Goal: Task Accomplishment & Management: Manage account settings

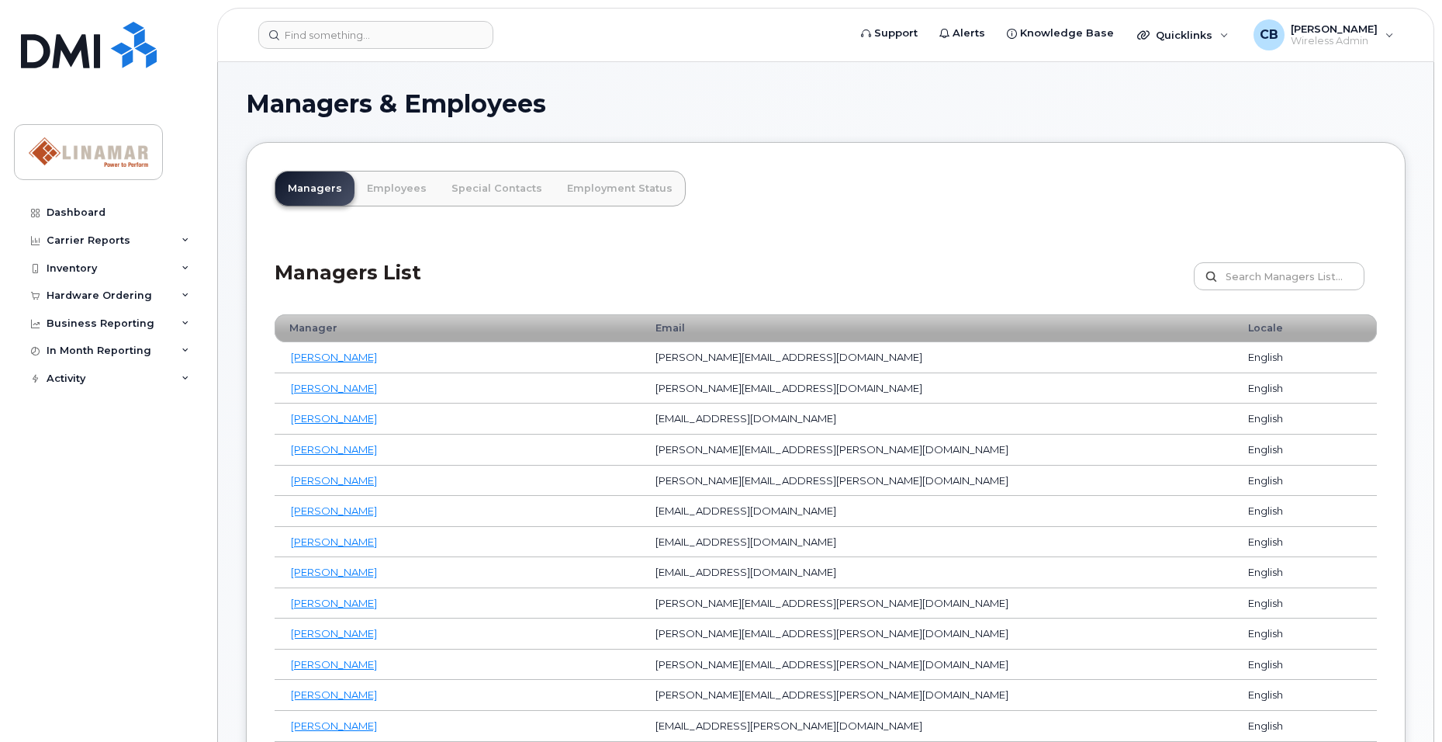
drag, startPoint x: 1033, startPoint y: 168, endPoint x: 916, endPoint y: 195, distance: 119.7
click at [320, 188] on link "Managers" at bounding box center [314, 188] width 79 height 34
drag, startPoint x: 0, startPoint y: 0, endPoint x: 286, endPoint y: 251, distance: 380.9
click at [286, 251] on div "Managers List Customize Filter Refresh Export" at bounding box center [826, 271] width 1102 height 74
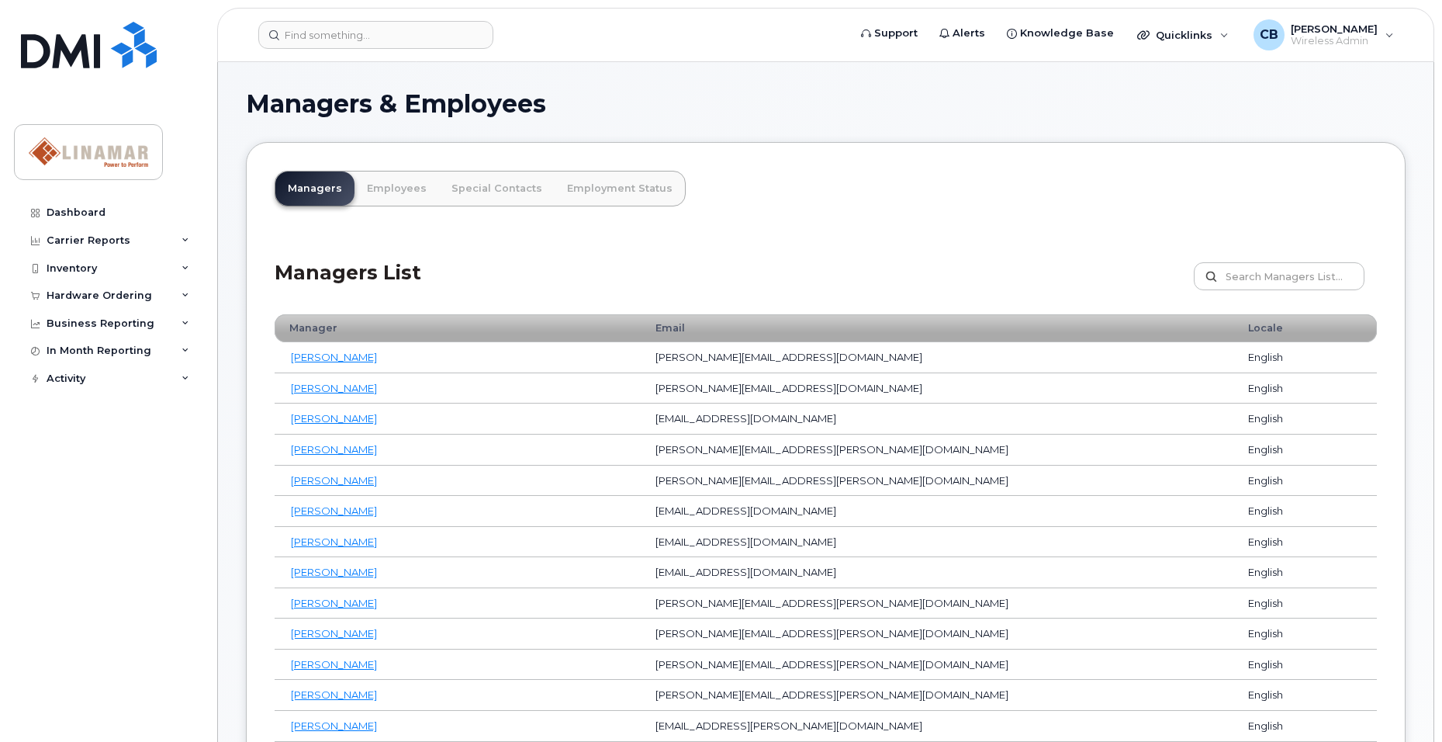
click at [312, 272] on h2 "Managers List" at bounding box center [348, 285] width 147 height 46
click at [385, 325] on th "Manager" at bounding box center [458, 328] width 367 height 28
click at [400, 192] on link "Employees" at bounding box center [397, 188] width 85 height 34
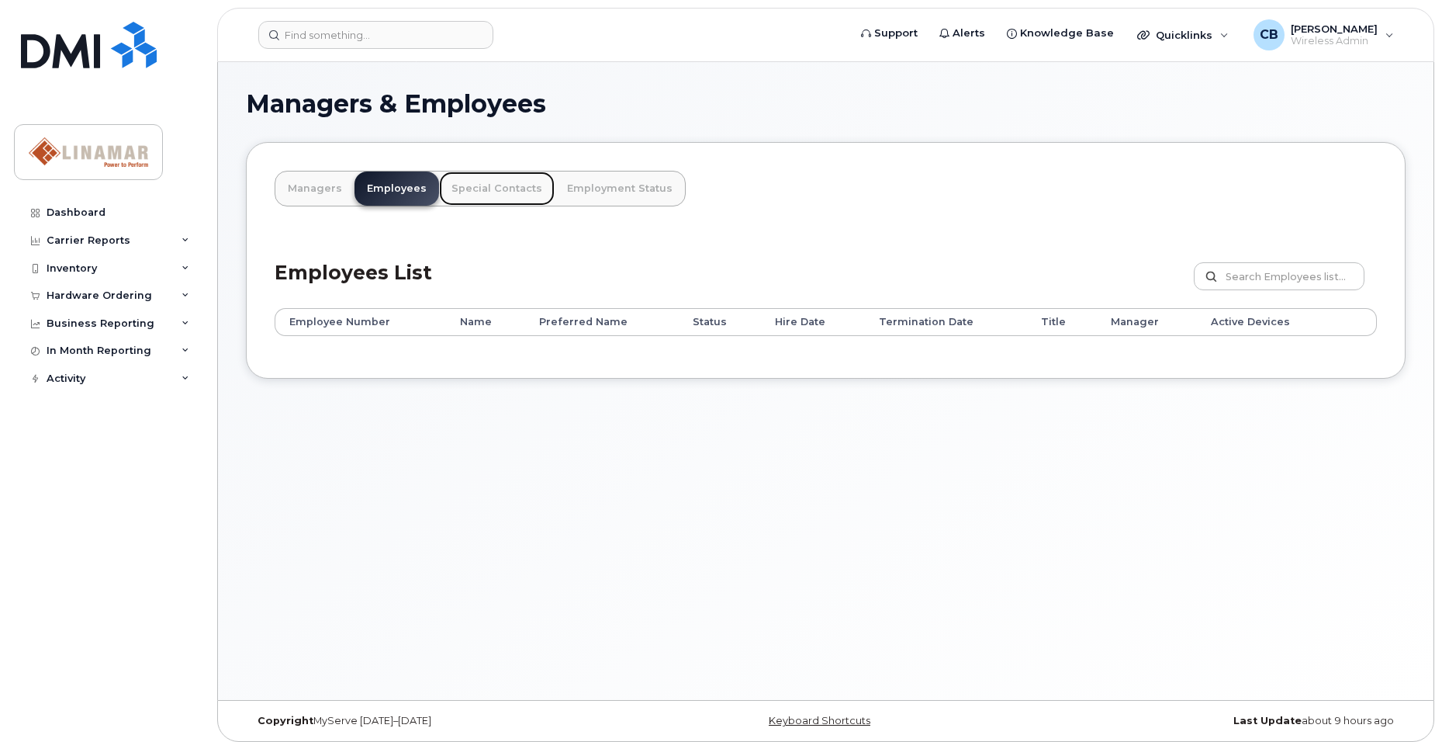
click at [490, 195] on link "Special Contacts" at bounding box center [497, 188] width 116 height 34
click at [310, 185] on link "Managers" at bounding box center [314, 188] width 79 height 34
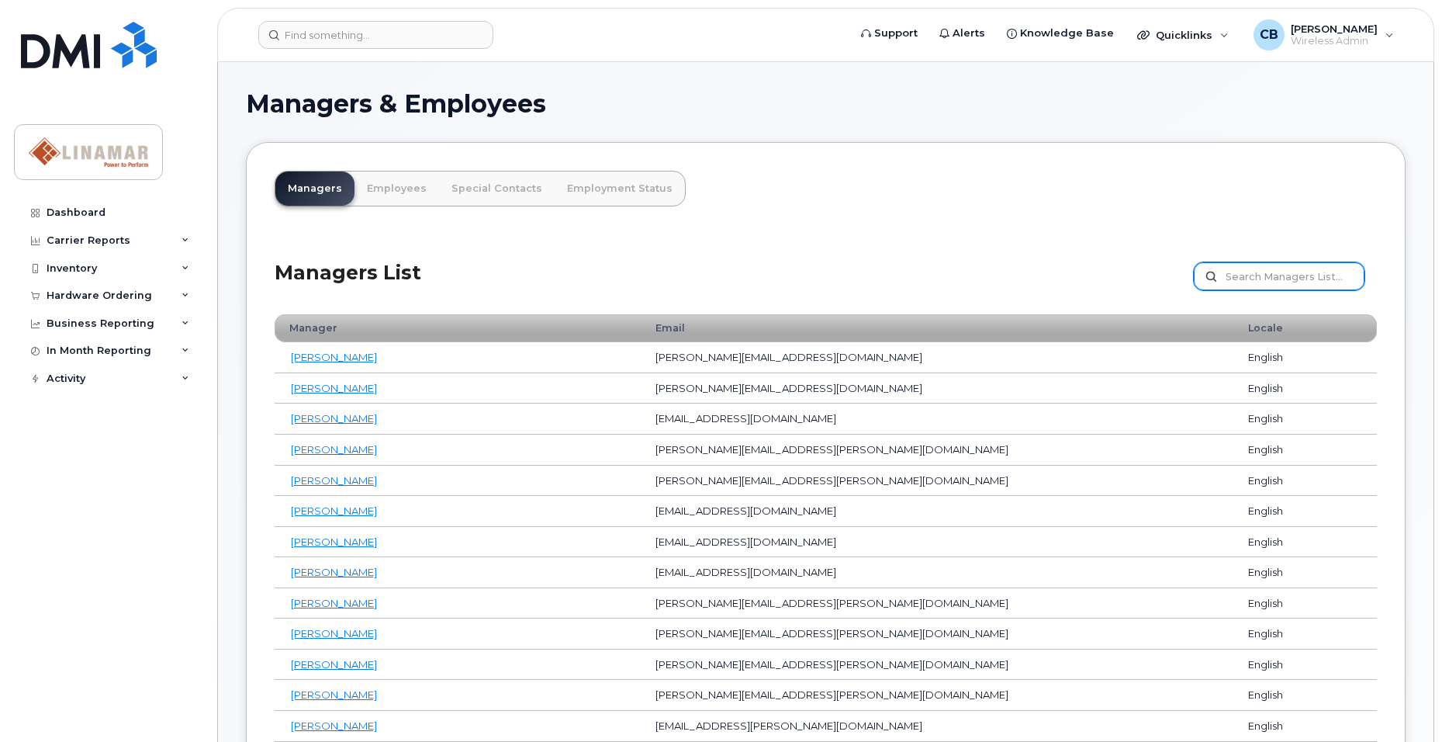
click at [1239, 275] on input "text" at bounding box center [1279, 276] width 171 height 28
drag, startPoint x: 1075, startPoint y: 237, endPoint x: 903, endPoint y: 208, distance: 174.7
click at [1052, 235] on div "Managers List Customize Filter Refresh Export" at bounding box center [826, 271] width 1102 height 74
click at [593, 187] on link "Employment Status" at bounding box center [620, 188] width 130 height 34
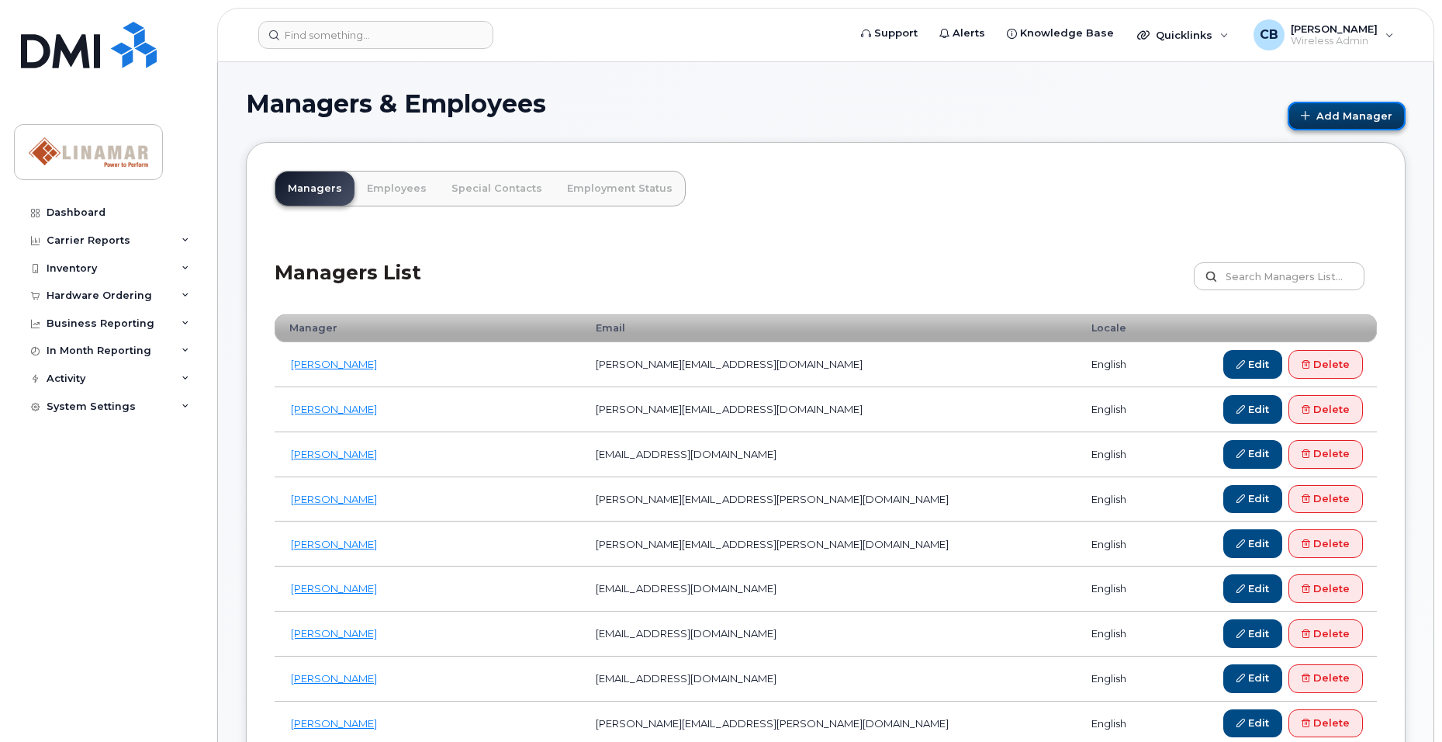
click at [1366, 113] on link "Add Manager" at bounding box center [1347, 116] width 118 height 29
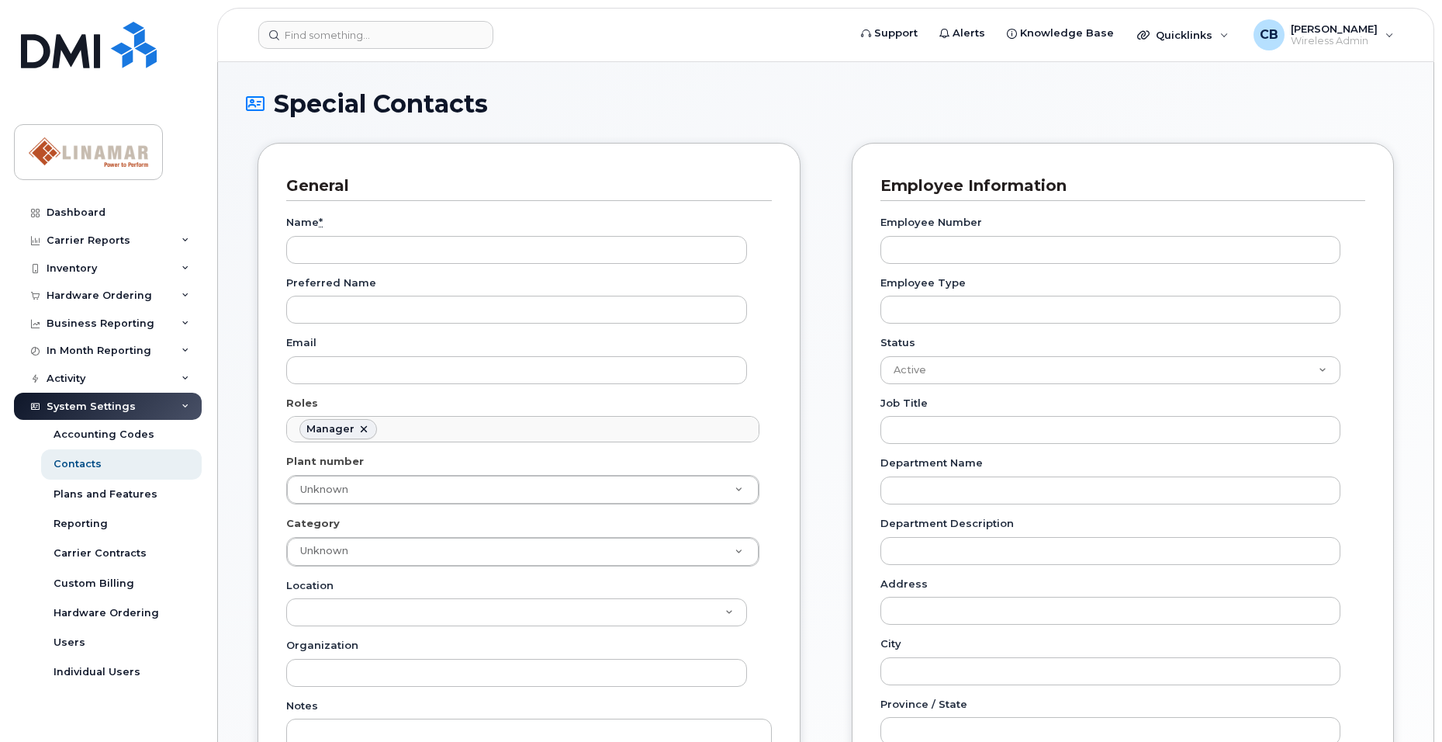
scroll to position [120, 0]
drag, startPoint x: 379, startPoint y: 254, endPoint x: 410, endPoint y: 254, distance: 31.0
click at [379, 254] on input "Name *" at bounding box center [516, 250] width 461 height 28
click at [552, 249] on input "Name *" at bounding box center [516, 250] width 461 height 28
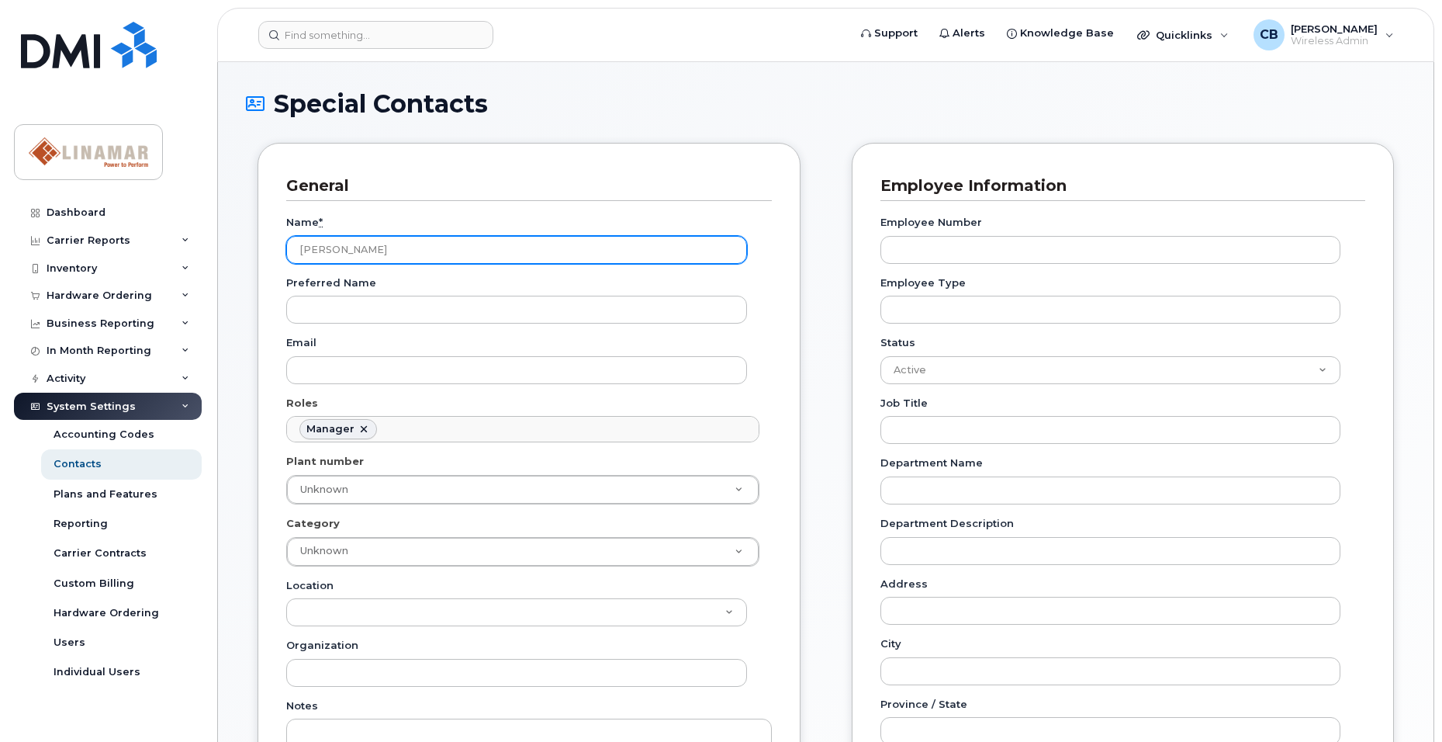
type input "Charlie Patterson"
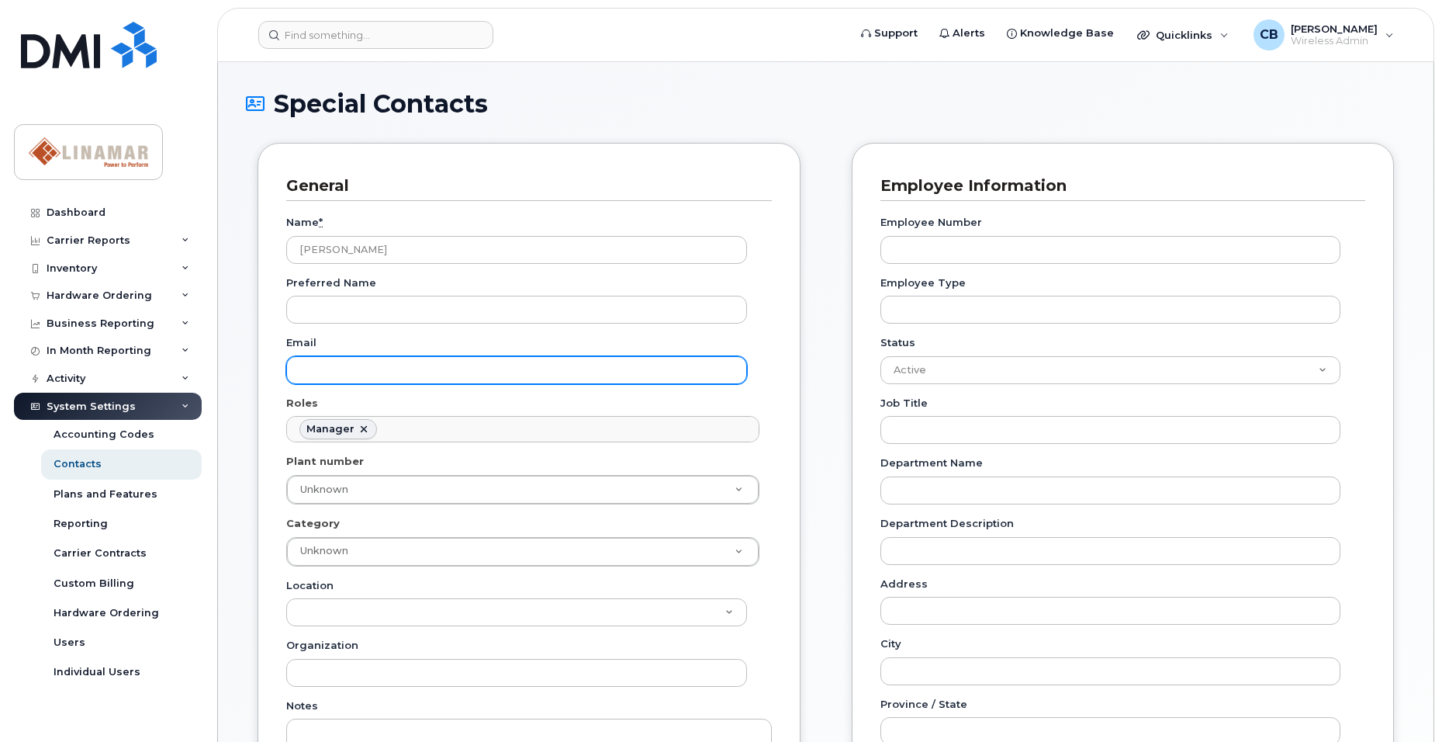
click at [344, 370] on input "Email" at bounding box center [516, 370] width 461 height 28
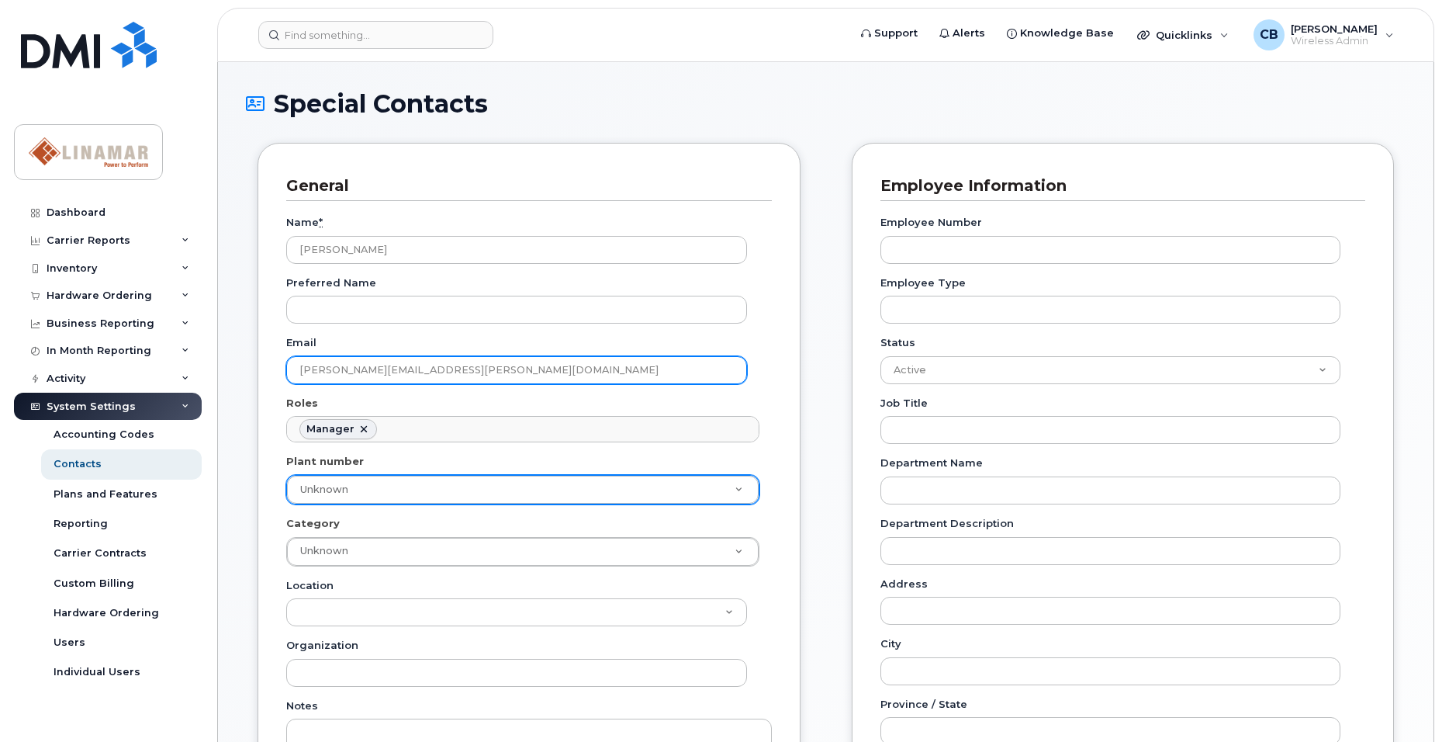
type input "Charlie.Patterson@linamar.com"
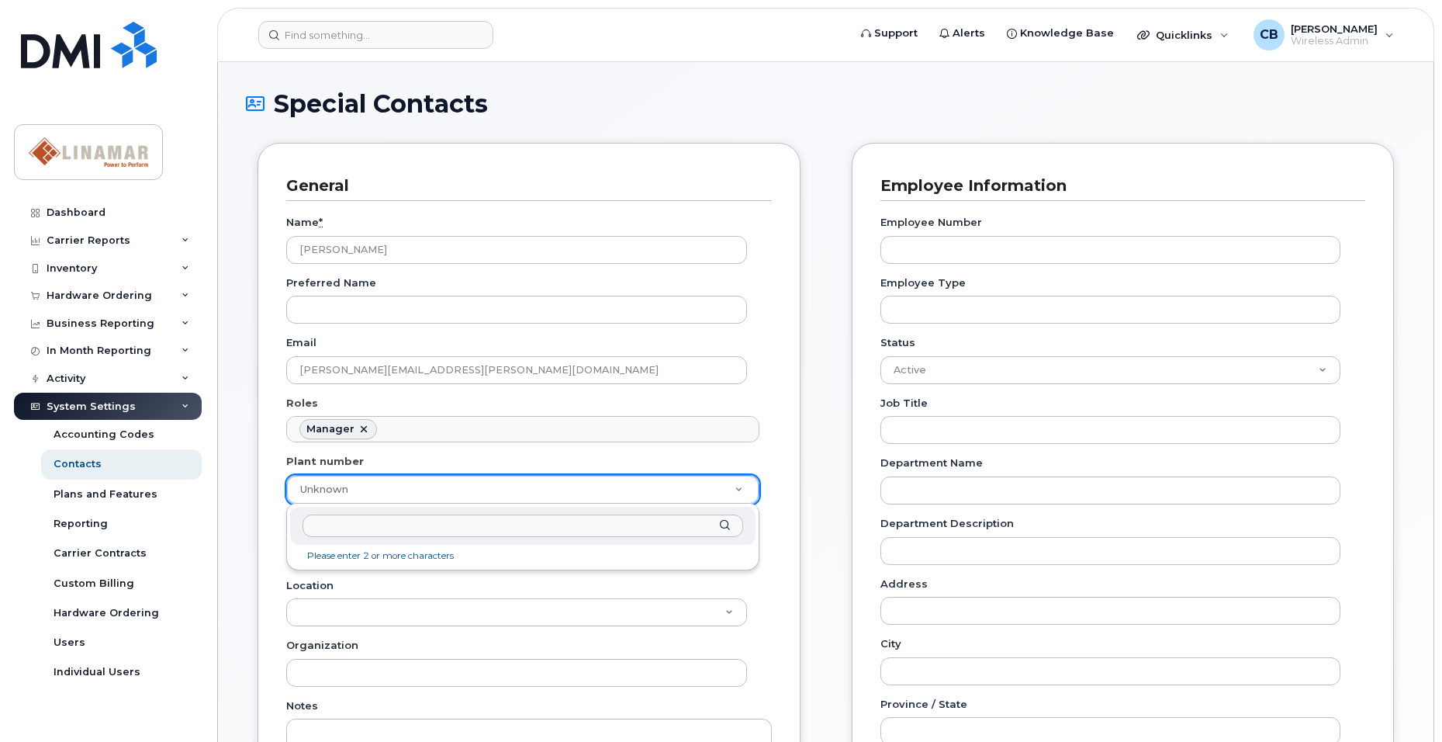
click at [386, 527] on input "text" at bounding box center [523, 525] width 441 height 22
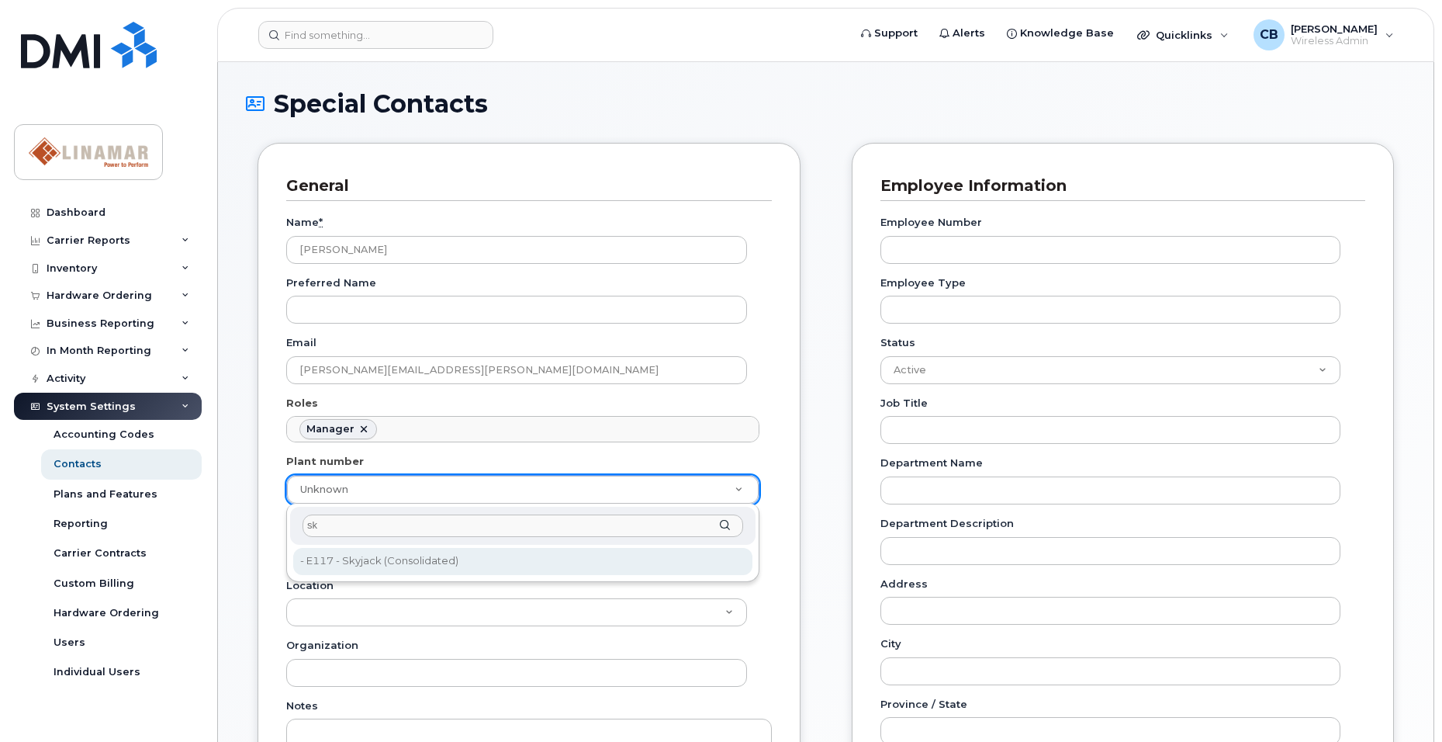
type input "sk"
type input "569257"
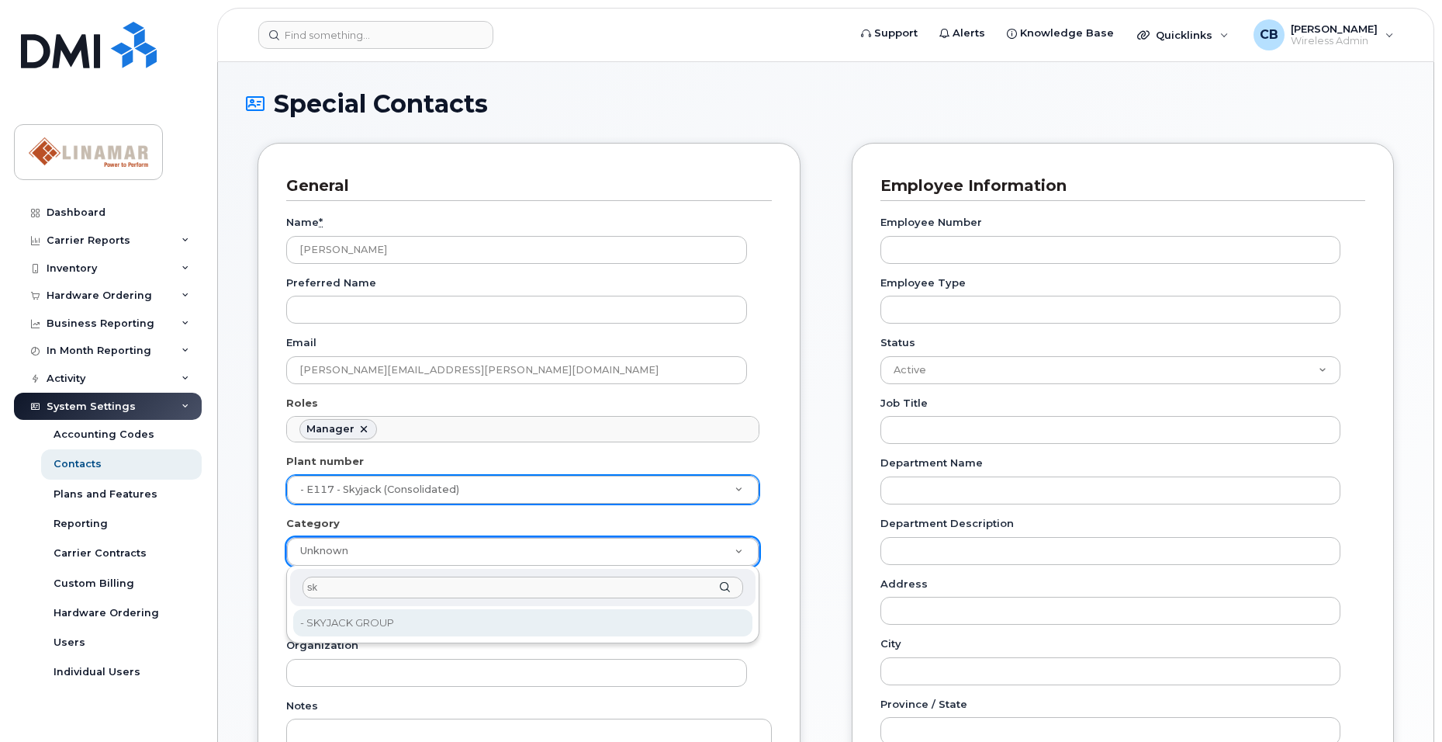
type input "sk"
type input "569205"
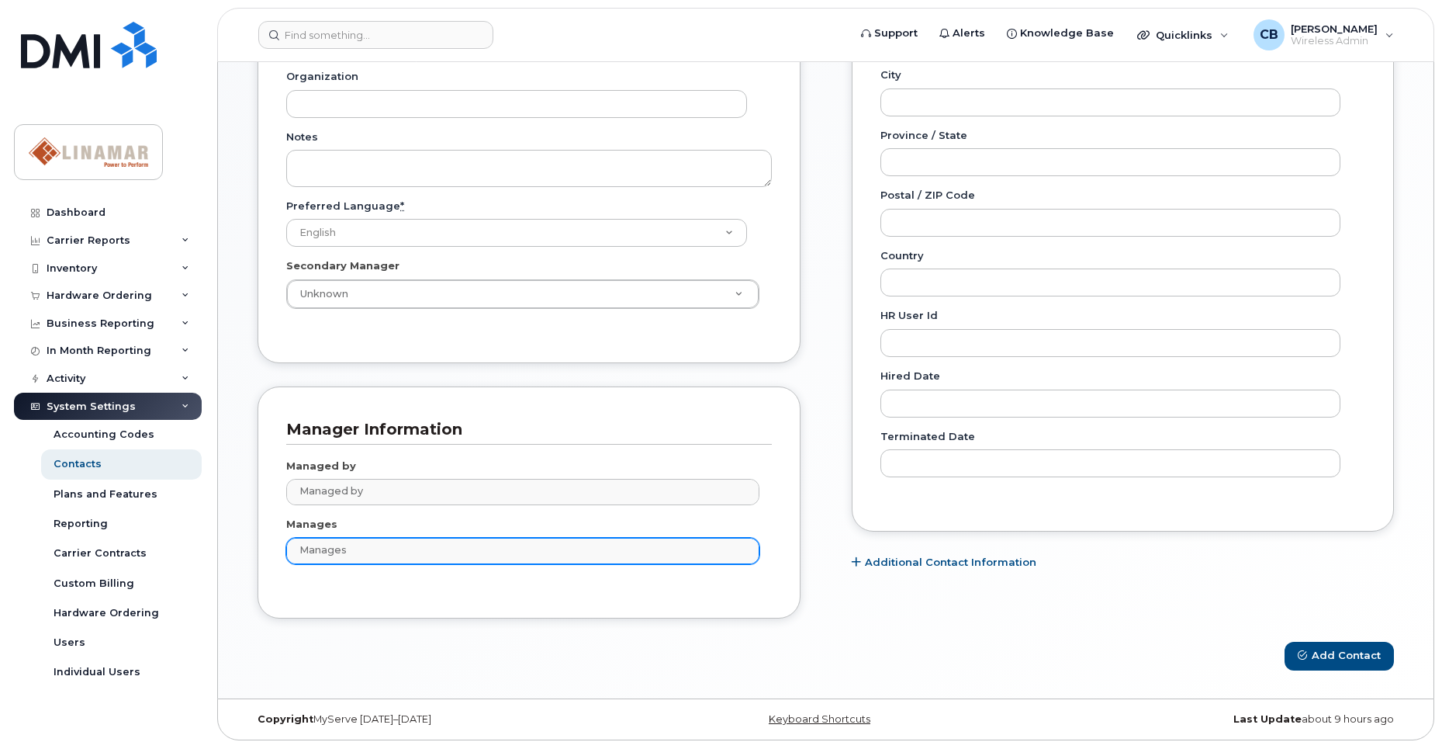
scroll to position [575, 0]
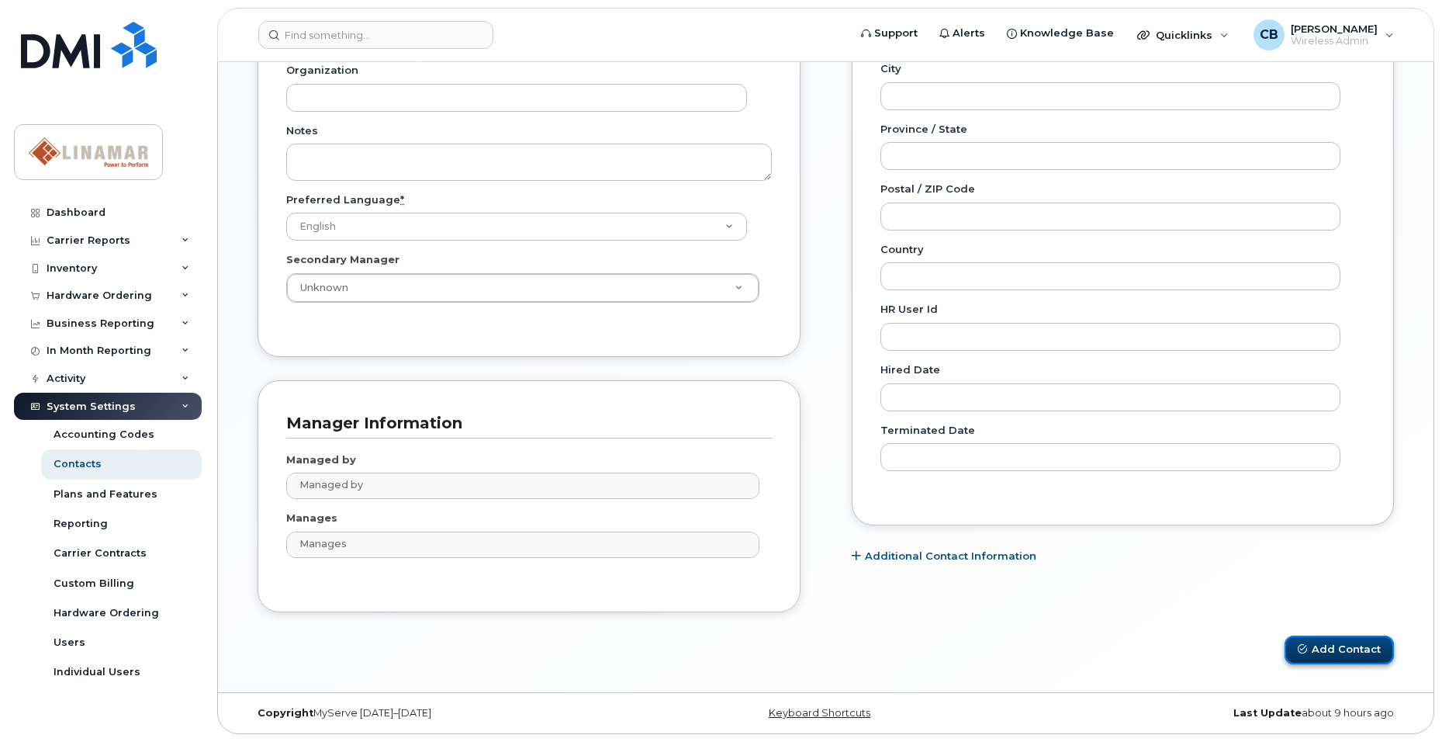
click at [1326, 653] on button "Add Contact" at bounding box center [1339, 649] width 109 height 29
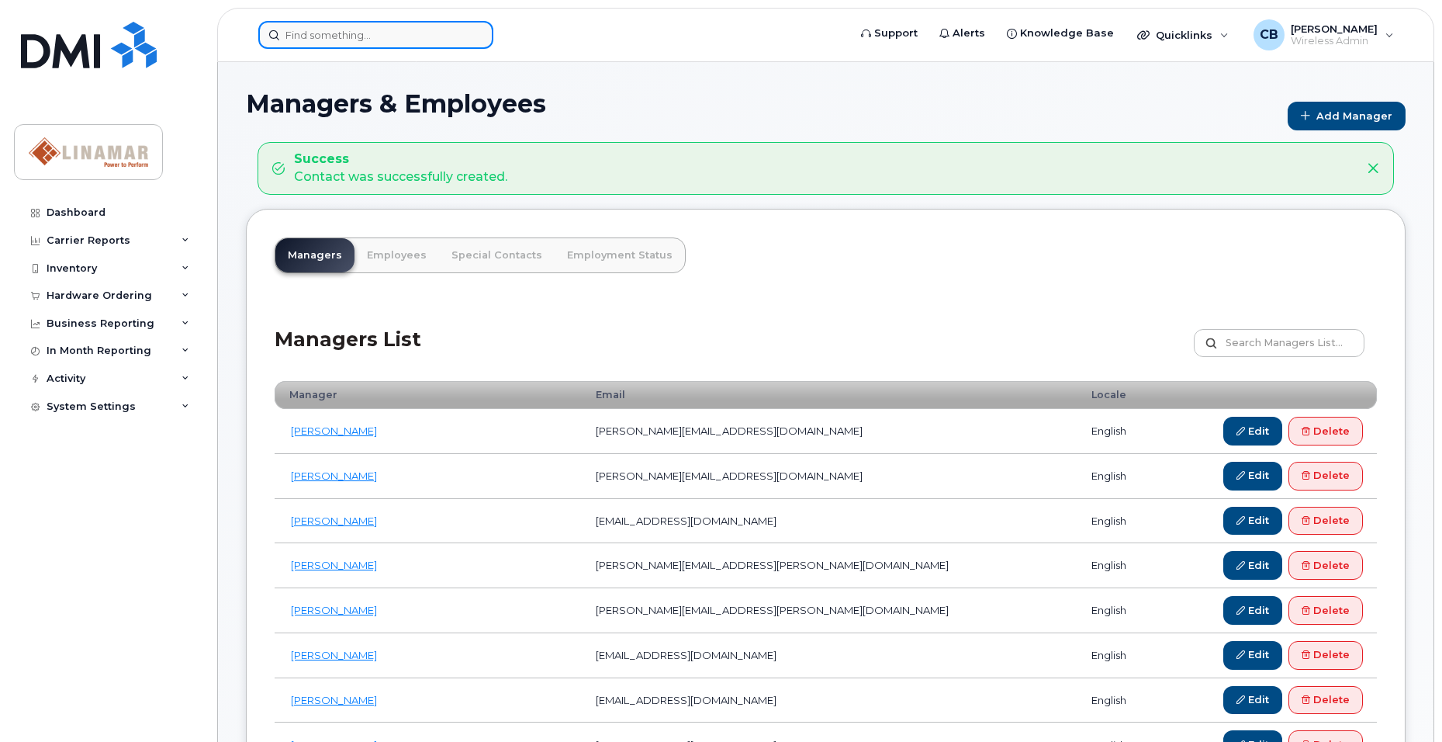
click at [320, 39] on input at bounding box center [375, 35] width 235 height 28
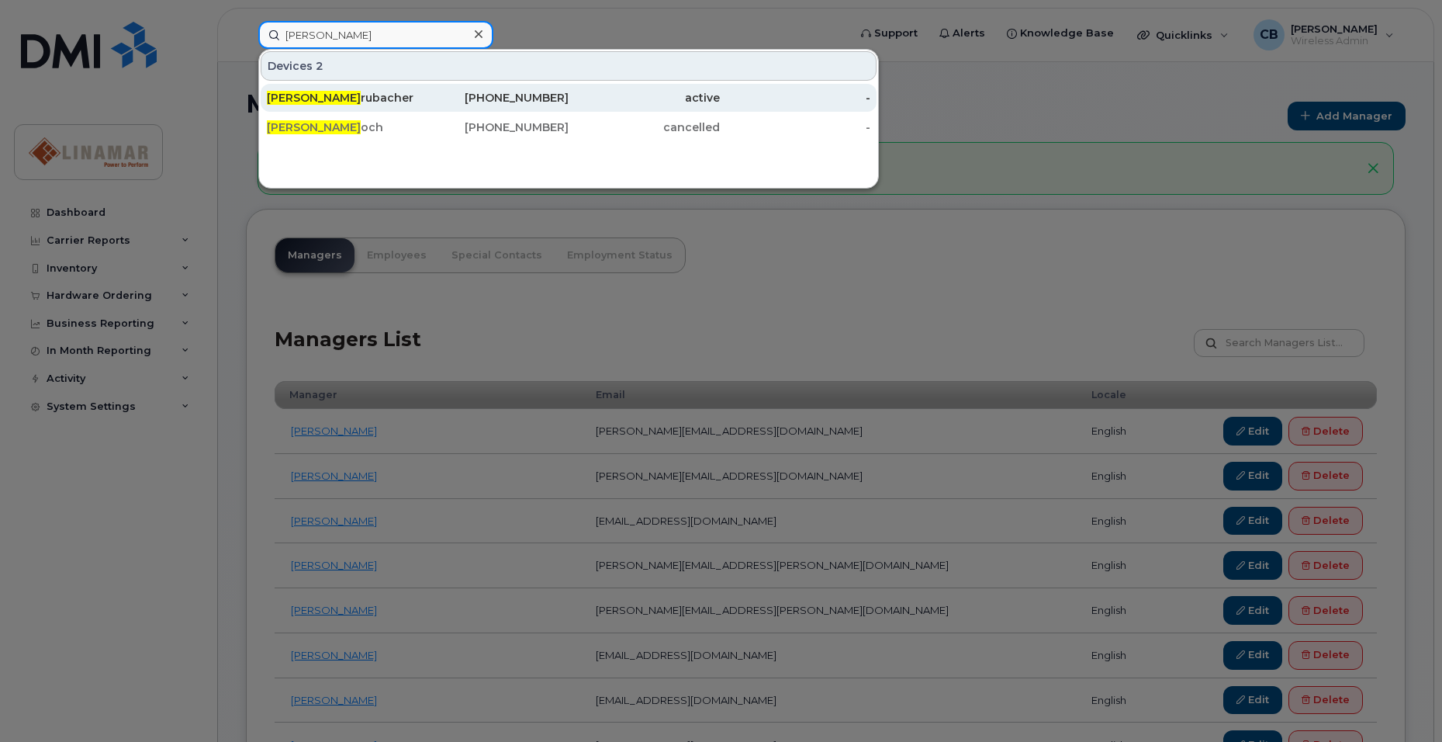
type input "kyle b"
click at [488, 95] on div "226-332-1918" at bounding box center [493, 98] width 151 height 16
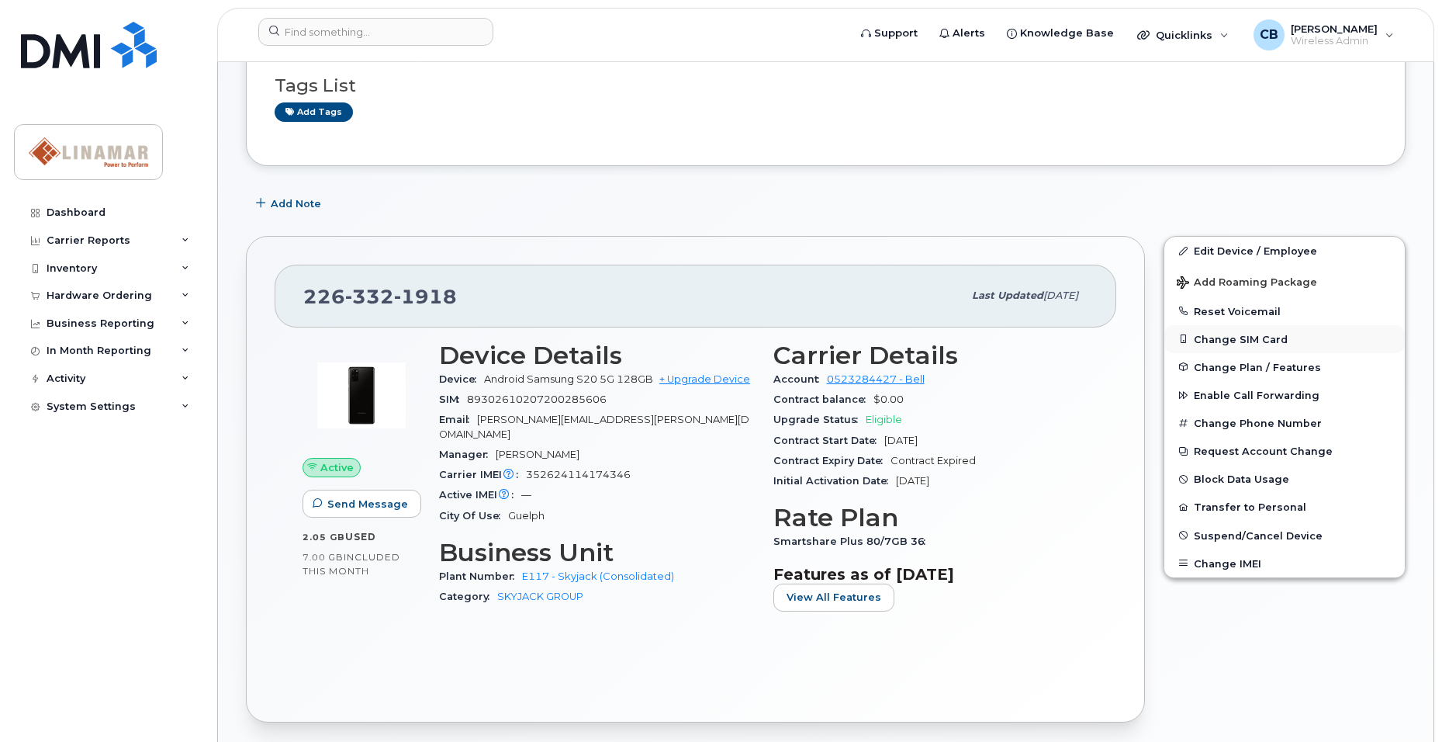
scroll to position [155, 0]
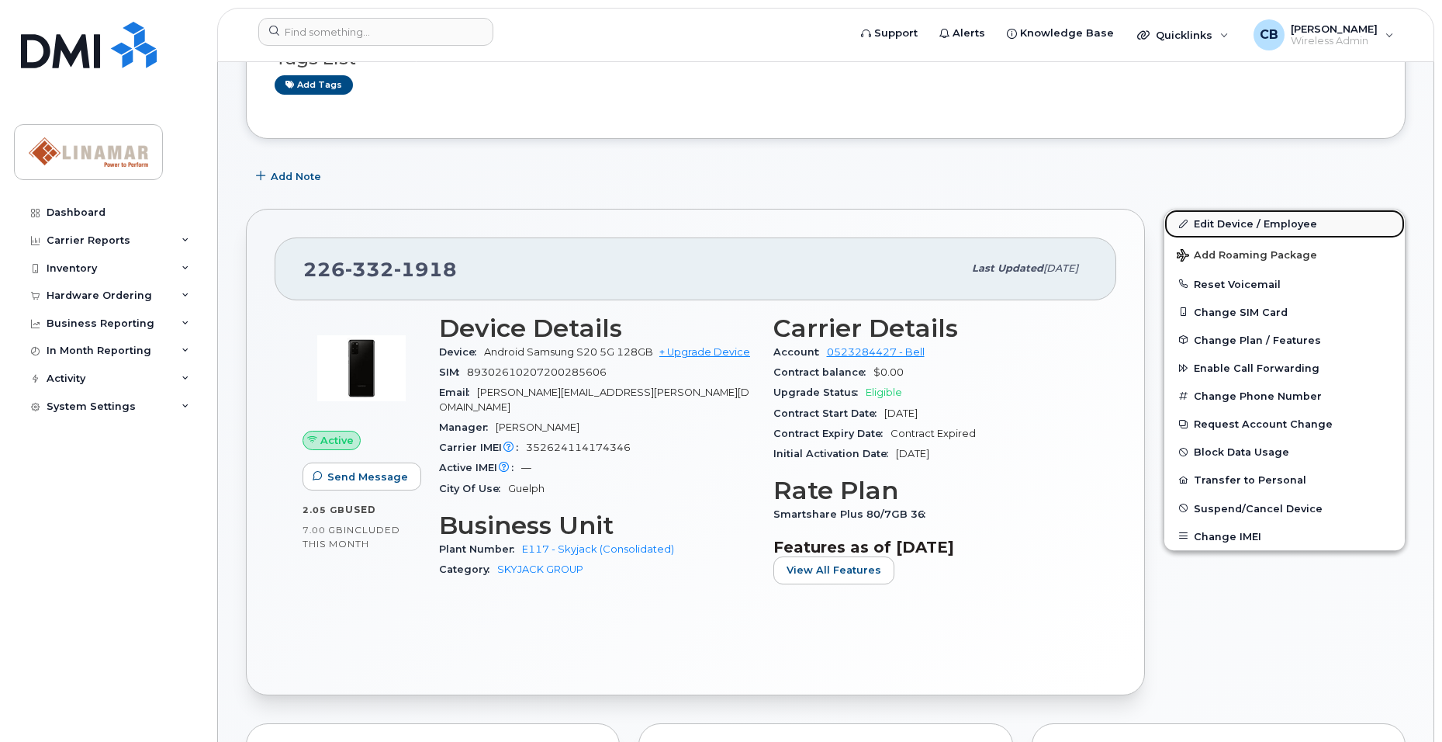
click at [1245, 221] on link "Edit Device / Employee" at bounding box center [1284, 223] width 240 height 28
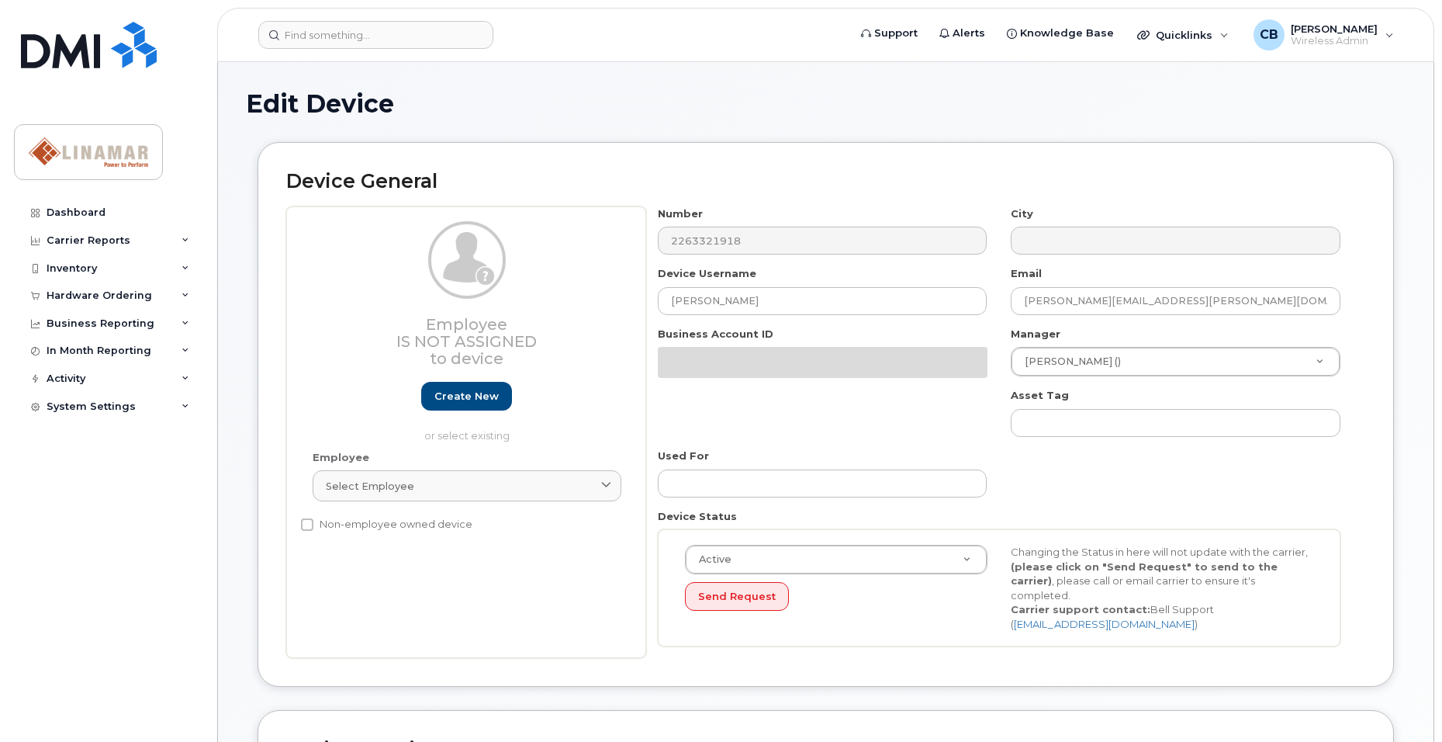
select select "569257"
select select "569205"
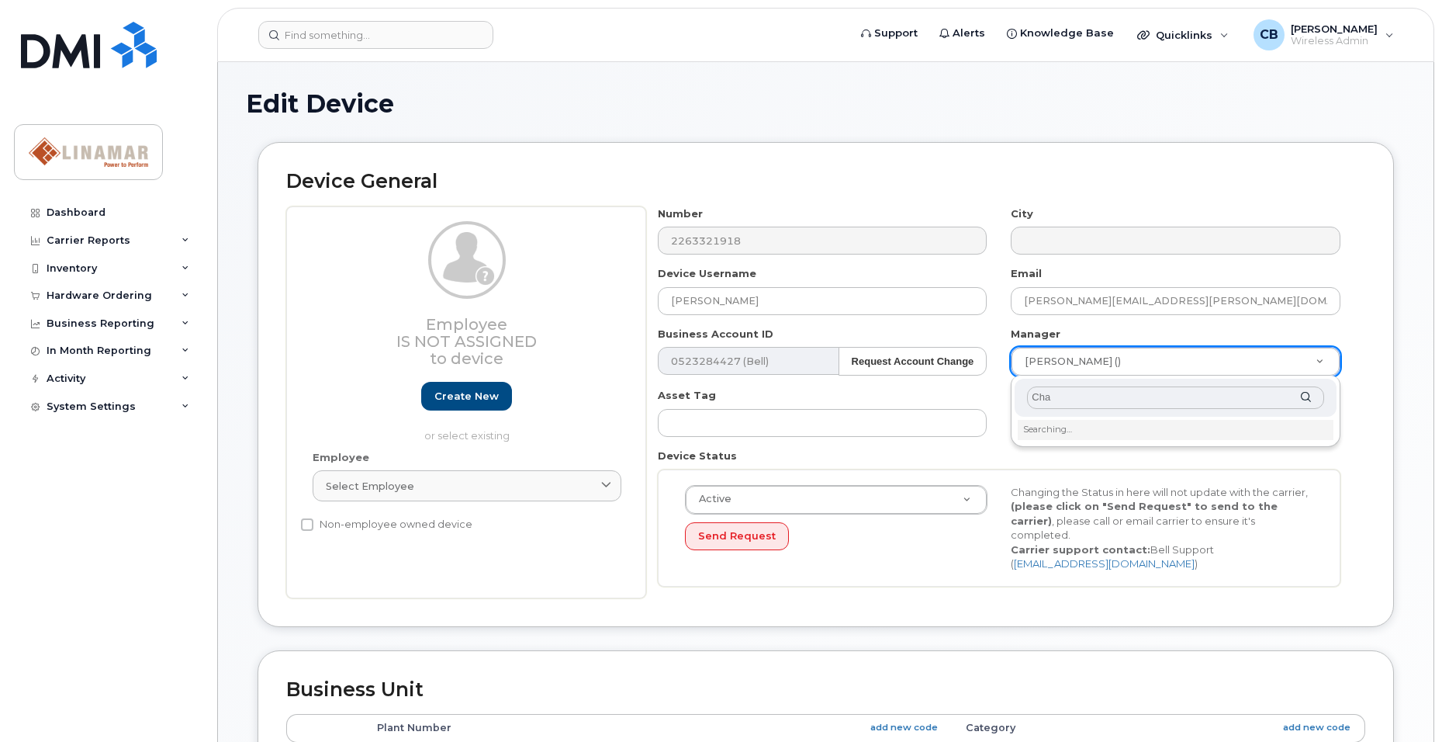
type input "Char"
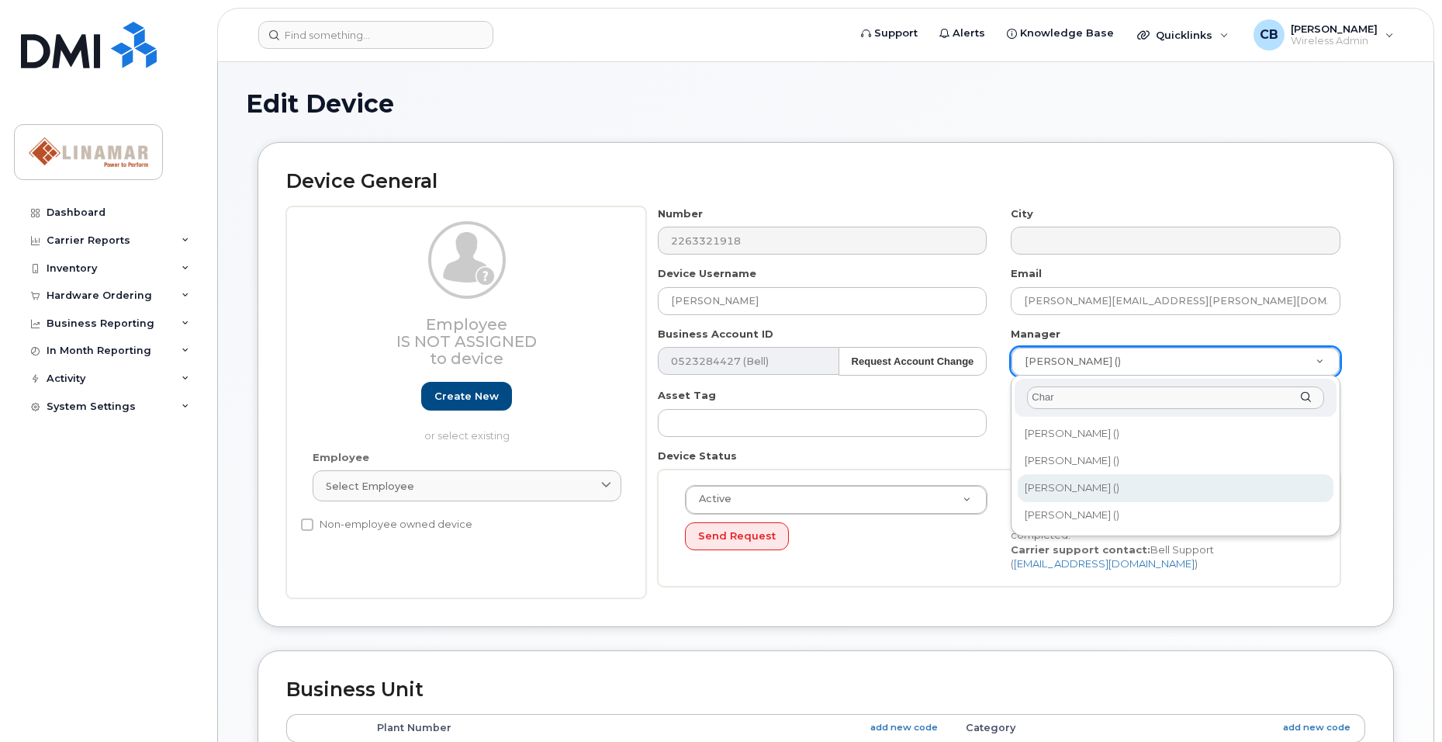
type input "2995589"
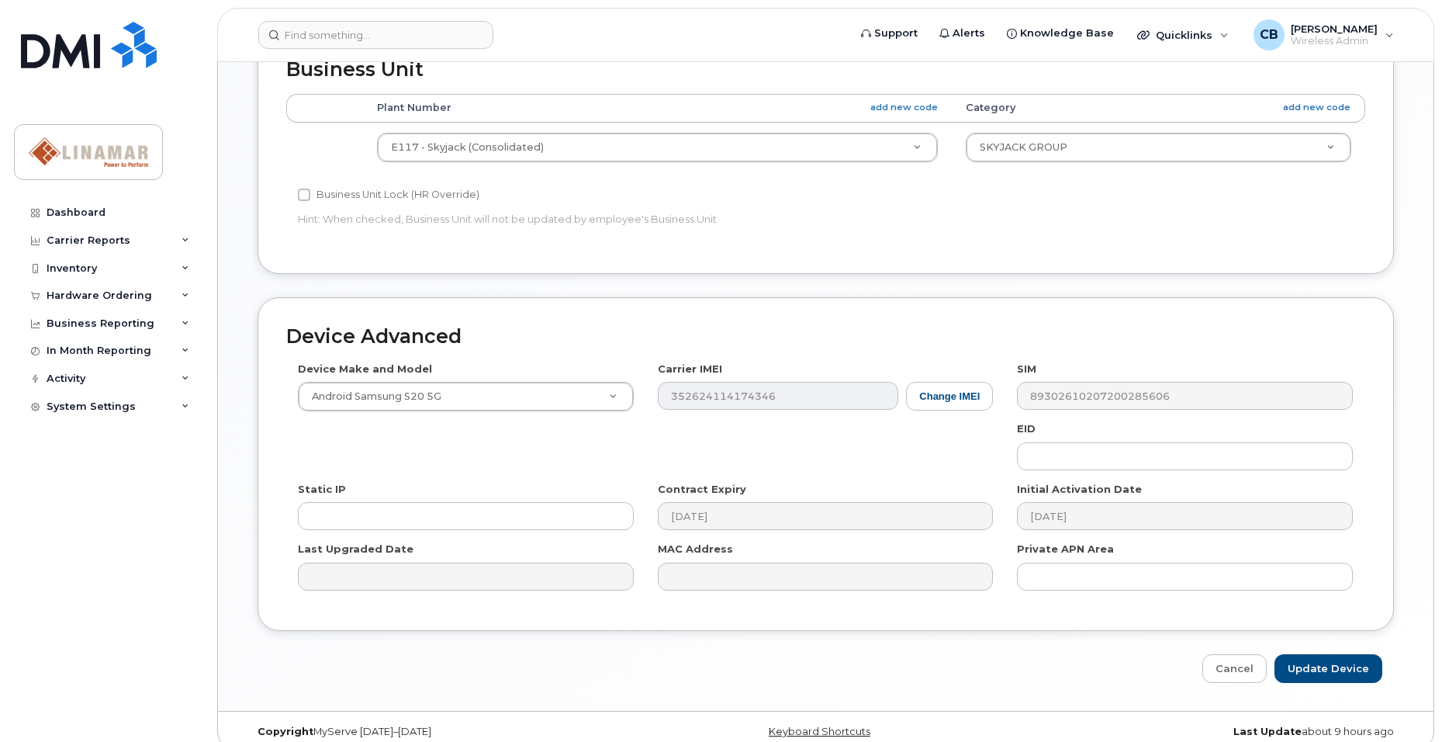
scroll to position [624, 0]
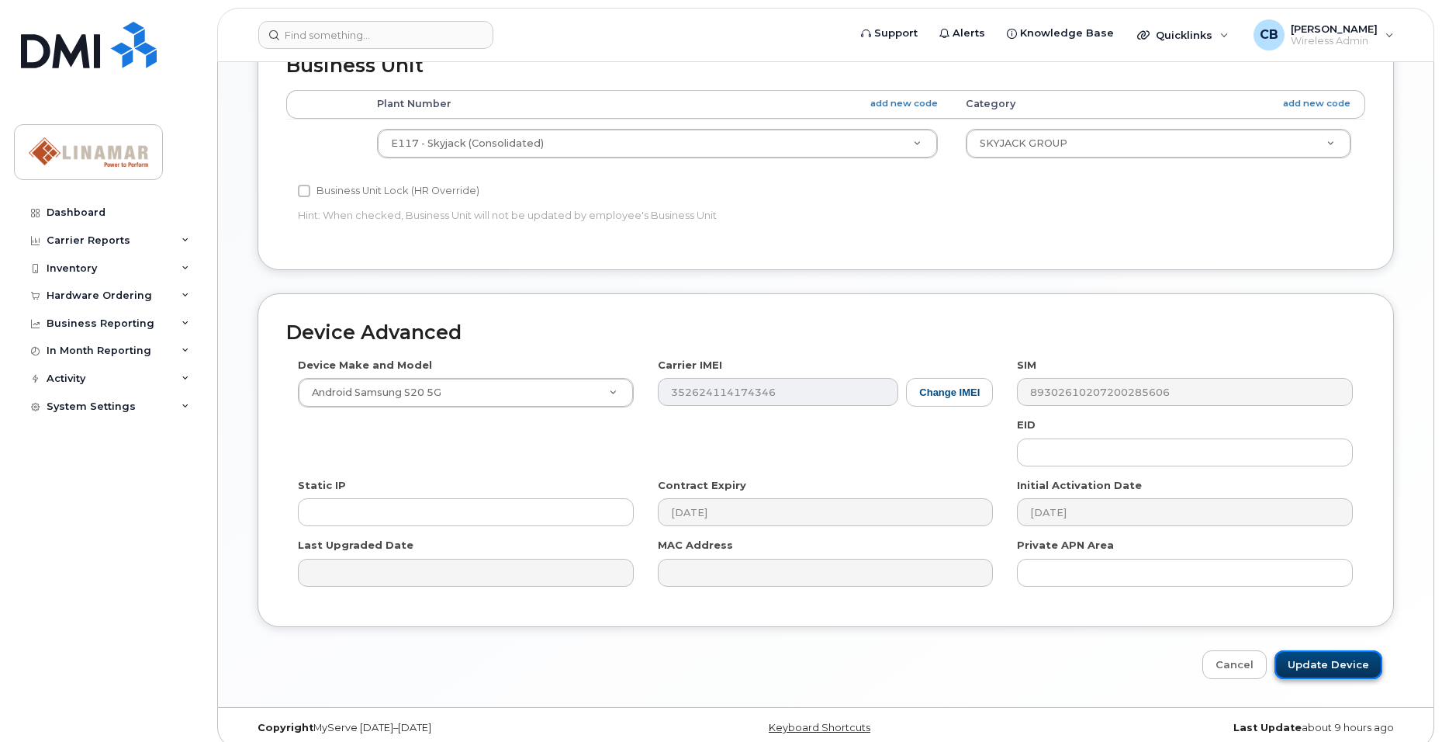
click at [1348, 650] on input "Update Device" at bounding box center [1329, 664] width 108 height 29
type input "Saving..."
